Goal: Communication & Community: Answer question/provide support

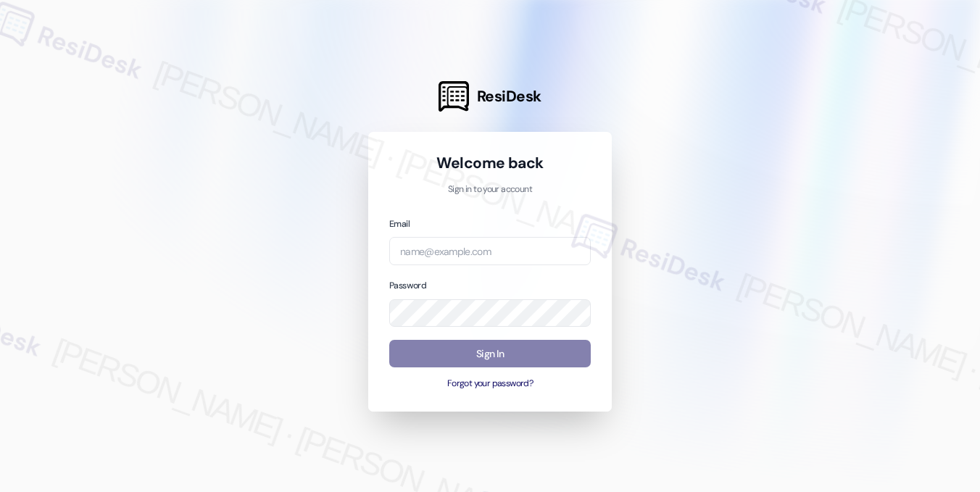
click at [125, 36] on div at bounding box center [490, 246] width 980 height 492
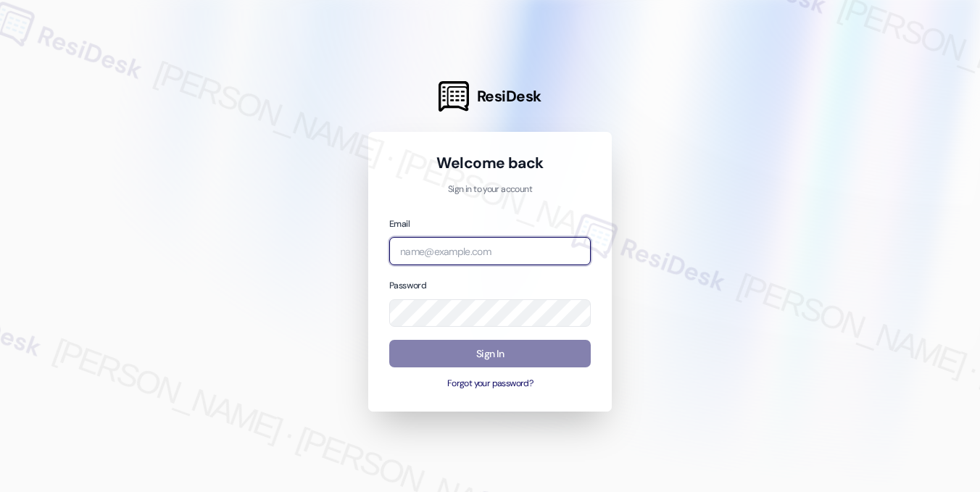
click at [486, 251] on input "email" at bounding box center [489, 251] width 201 height 28
type input "[EMAIL_ADDRESS][PERSON_NAME][PERSON_NAME][DOMAIN_NAME]"
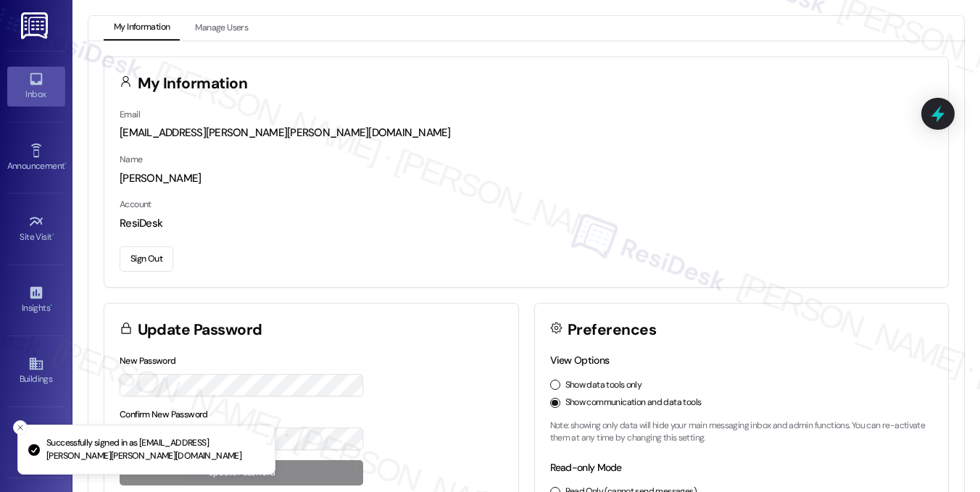
click at [28, 72] on icon at bounding box center [36, 79] width 16 height 16
